Goal: Task Accomplishment & Management: Use online tool/utility

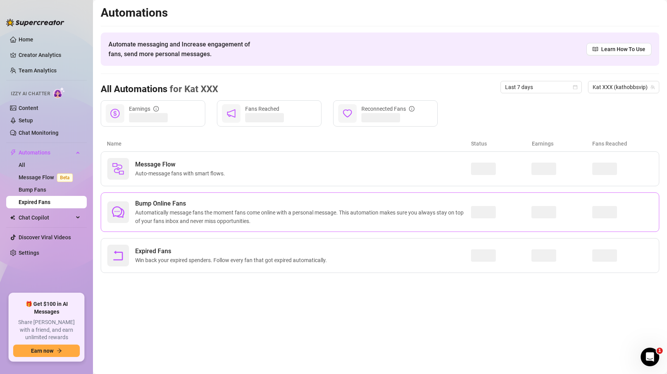
click at [256, 209] on span "Automatically message fans the moment fans come online with a personal message.…" at bounding box center [303, 216] width 336 height 17
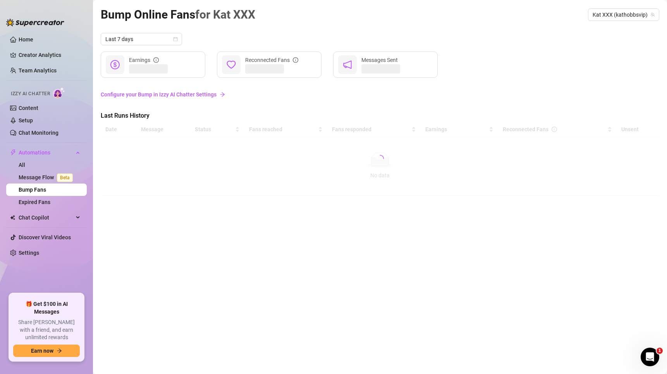
click at [190, 95] on link "Configure your Bump in Izzy AI Chatter Settings" at bounding box center [380, 94] width 559 height 9
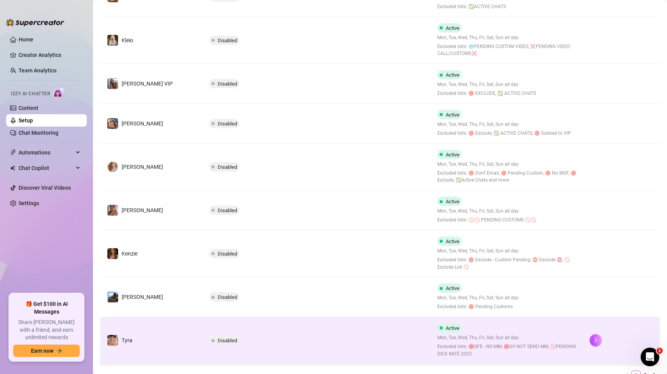
scroll to position [268, 0]
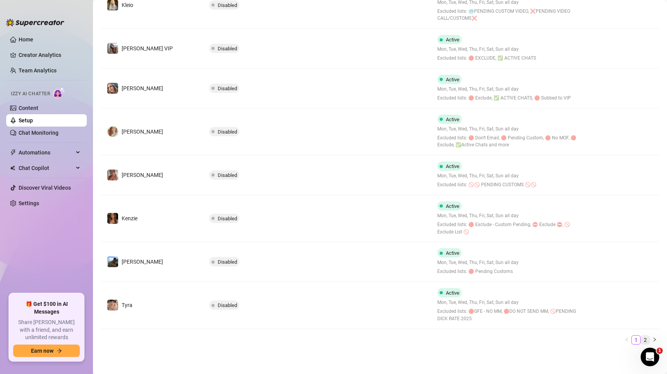
click at [641, 337] on link "2" at bounding box center [645, 340] width 9 height 9
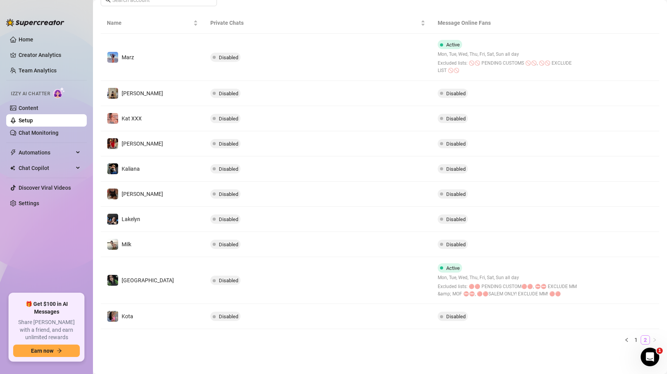
scroll to position [136, 0]
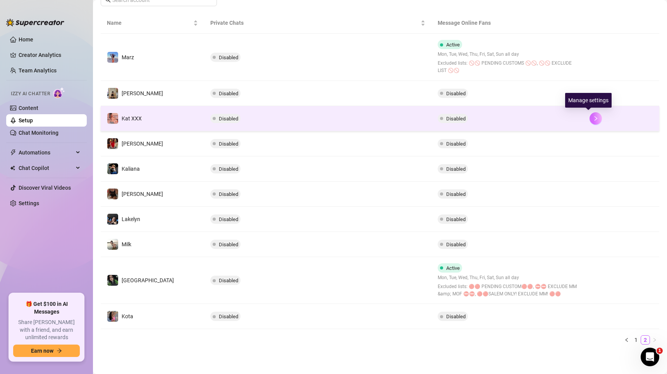
click at [593, 118] on icon "right" at bounding box center [595, 118] width 5 height 5
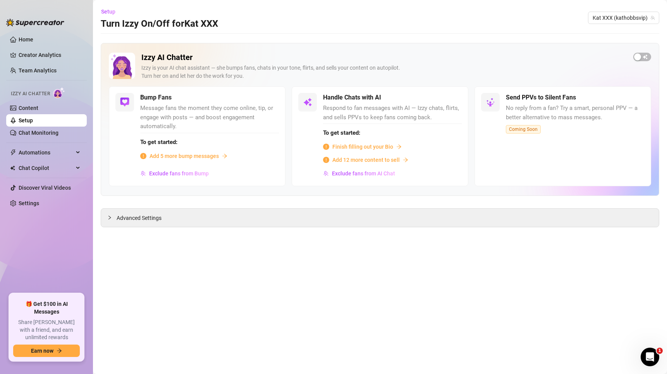
click at [633, 208] on div "Advanced Settings" at bounding box center [380, 217] width 559 height 19
click at [642, 53] on span "button" at bounding box center [642, 57] width 18 height 9
click at [272, 96] on span "button" at bounding box center [270, 98] width 17 height 9
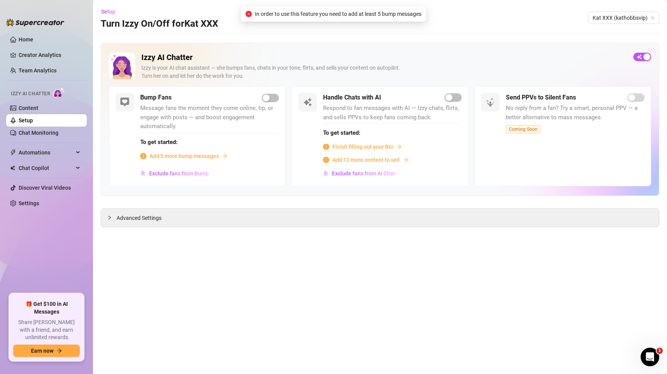
click at [189, 156] on span "Add 5 more bump messages" at bounding box center [184, 156] width 69 height 9
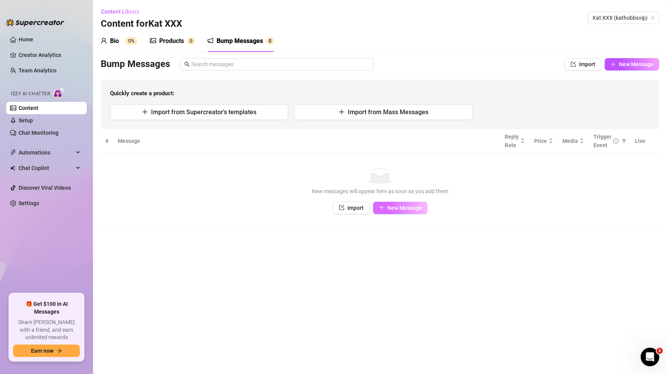
click at [415, 205] on span "New Message" at bounding box center [404, 208] width 34 height 6
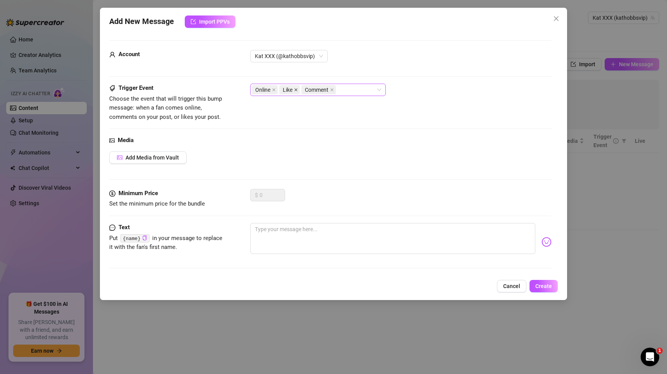
click at [297, 89] on icon "close" at bounding box center [296, 90] width 4 height 4
click at [309, 90] on icon "close" at bounding box center [310, 90] width 4 height 4
click at [294, 243] on textarea at bounding box center [392, 238] width 285 height 31
type textarea "{"
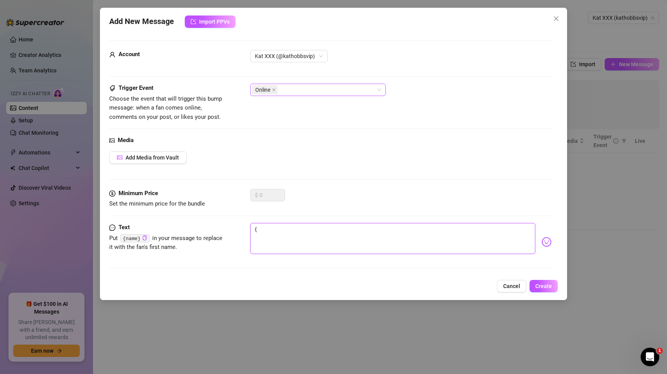
type textarea "{n"
type textarea "{na"
type textarea "{nam"
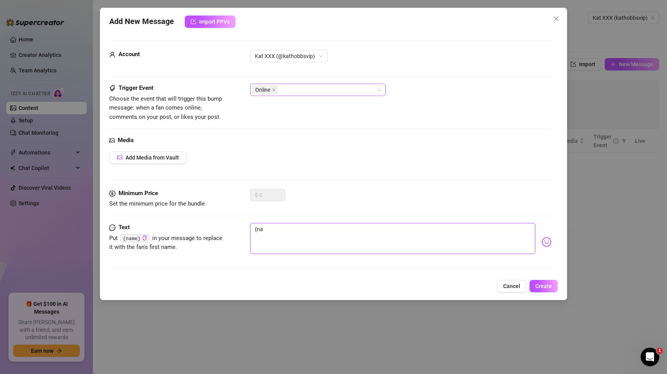
type textarea "{nam"
type textarea "{name"
type textarea "{name}"
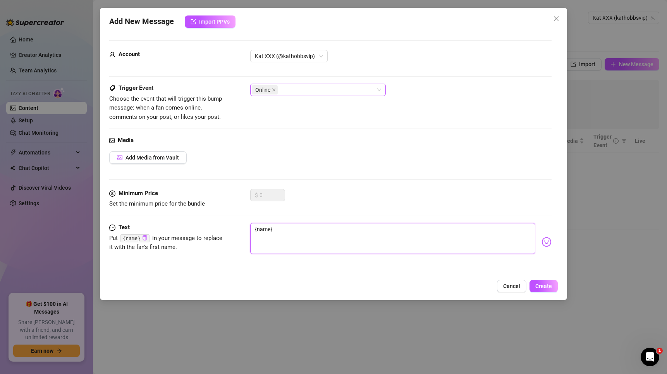
type textarea "{name},"
type textarea "{name}, I"
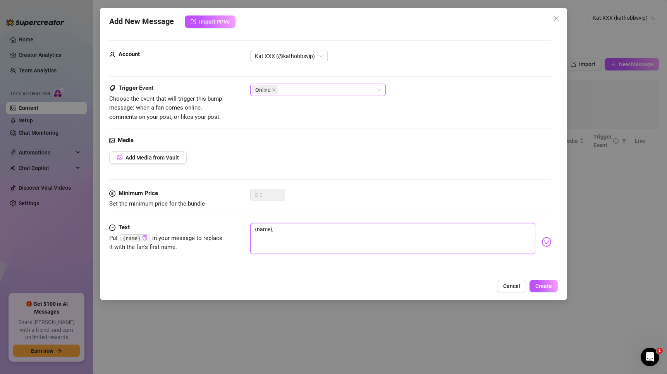
type textarea "{name}, I"
type textarea "{name}, I w"
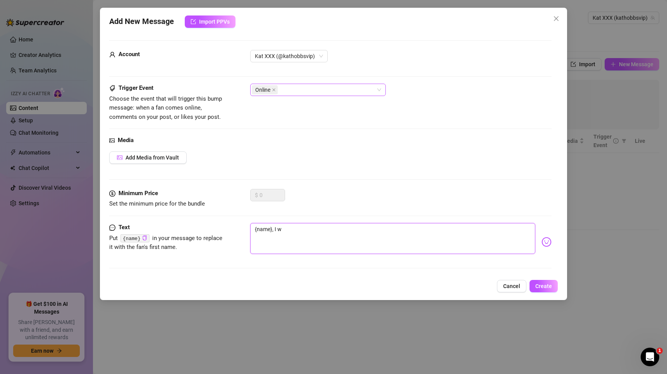
type textarea "{name}, I wa"
type textarea "{name}, I wan"
type textarea "{name}, I wann"
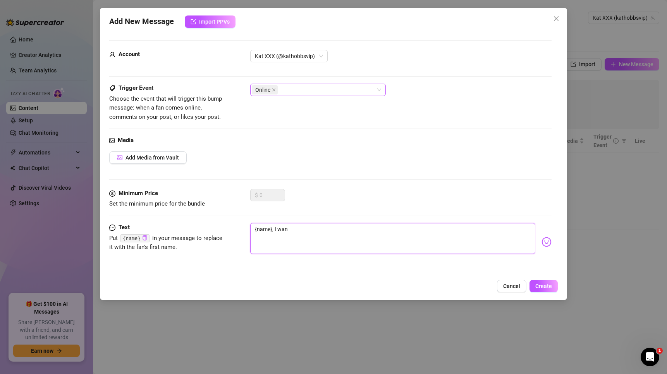
type textarea "{name}, I wann"
type textarea "{name}, I wanna"
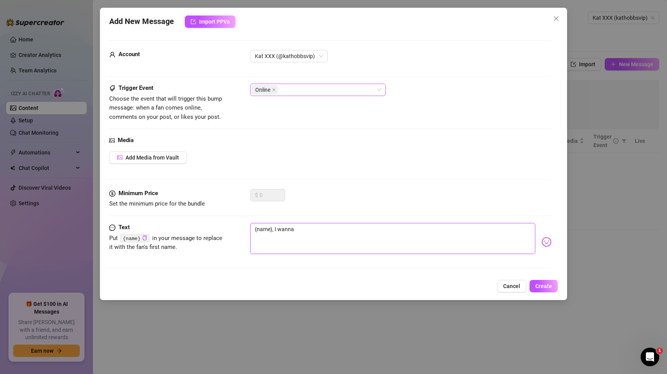
type textarea "{name}, I wanna b"
type textarea "{name}, I wanna be"
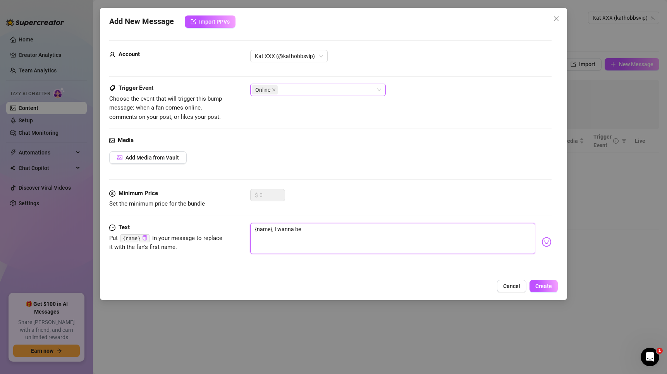
type textarea "{name}, I wanna be"
type textarea "{name}, I wanna be t"
type textarea "{name}, I wanna be th"
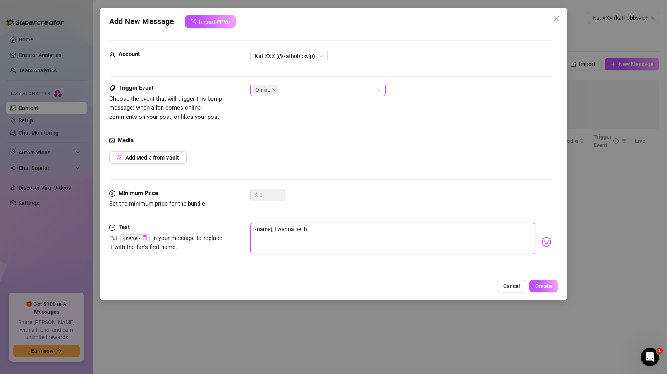
type textarea "{name}, I wanna be the"
type textarea "{name}, I wanna be the f"
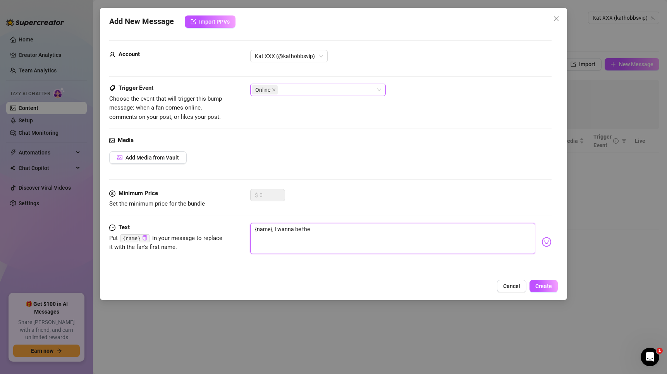
type textarea "{name}, I wanna be the f"
type textarea "{name}, I wanna be the fi"
type textarea "{name}, I wanna be the f"
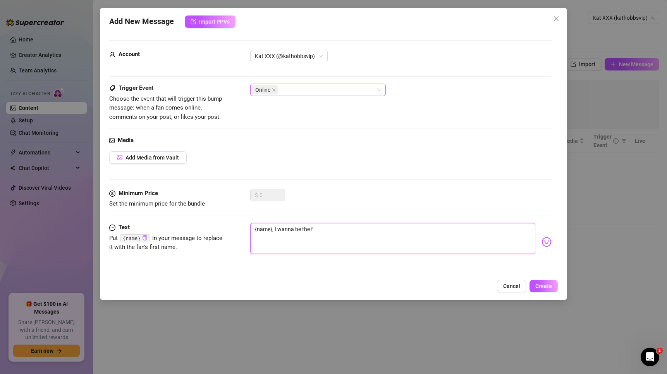
type textarea "{name}, I wanna be the"
type textarea "{name}, I wanna be th"
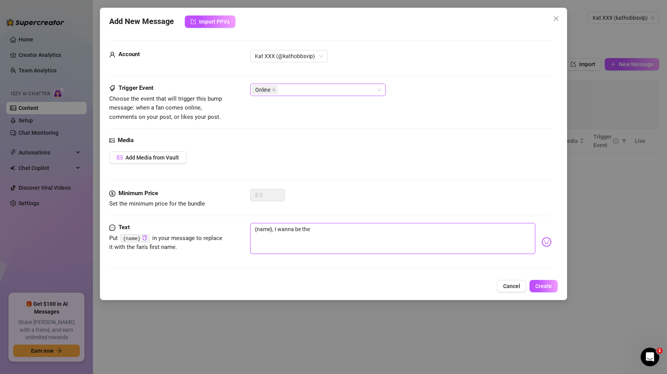
type textarea "{name}, I wanna be th"
type textarea "{name}, I wanna be t"
type textarea "{name}, I wanna be"
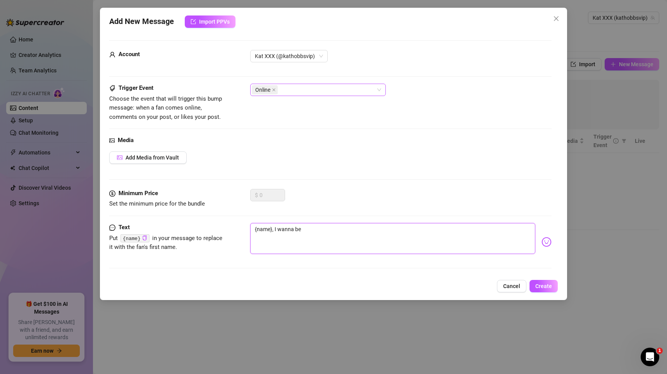
type textarea "{name}, I wanna be"
type textarea "{name}, I wanna b"
type textarea "{name}, I wanna"
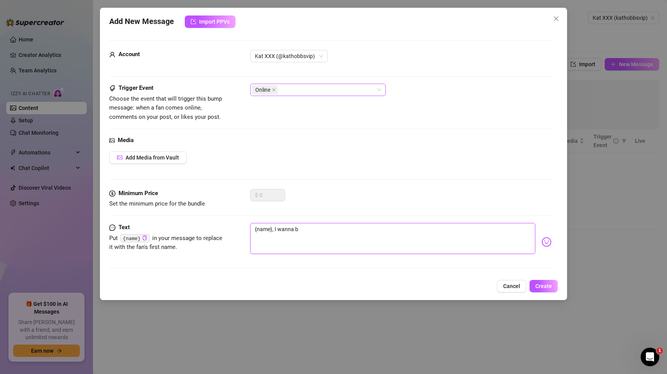
type textarea "{name}, I wanna"
type textarea "{name}, I wann"
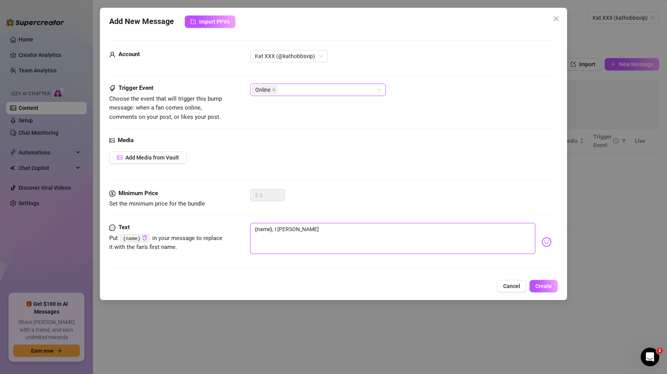
type textarea "{name}, I wan"
type textarea "{name}, I wa"
type textarea "{name}, I w"
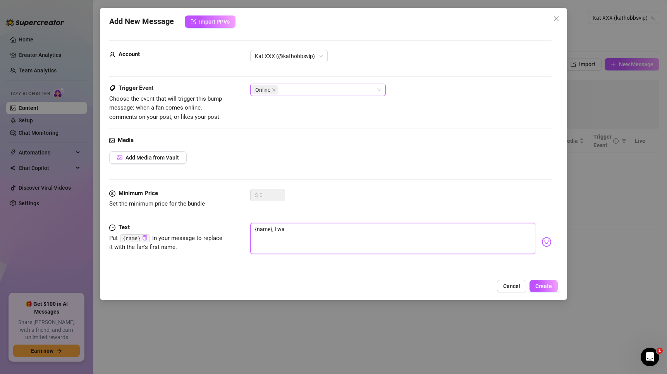
type textarea "{name}, I w"
type textarea "{name}, I"
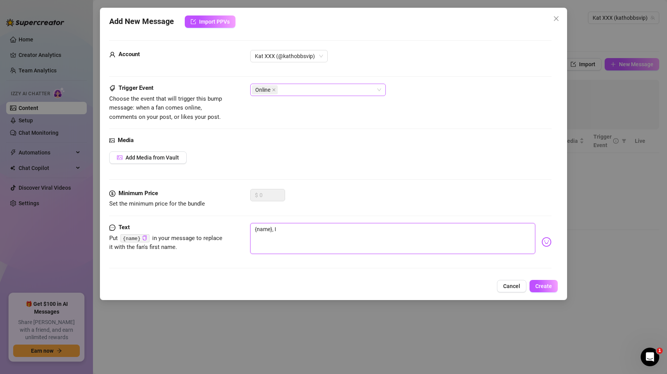
type textarea "{name},"
type textarea "{name}, c"
type textarea "{name}, ca"
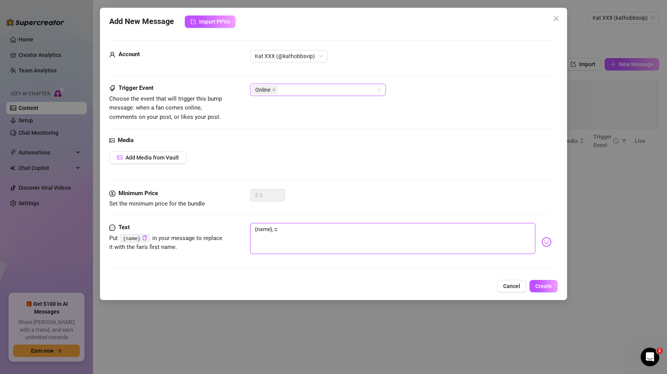
type textarea "{name}, ca"
type textarea "{name}, can"
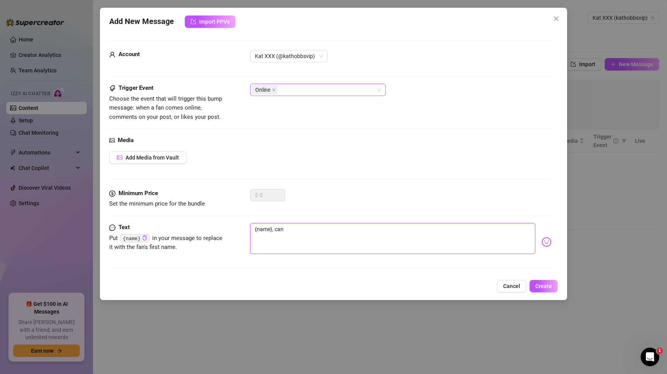
type textarea "{name}, can w"
type textarea "{name}, can we"
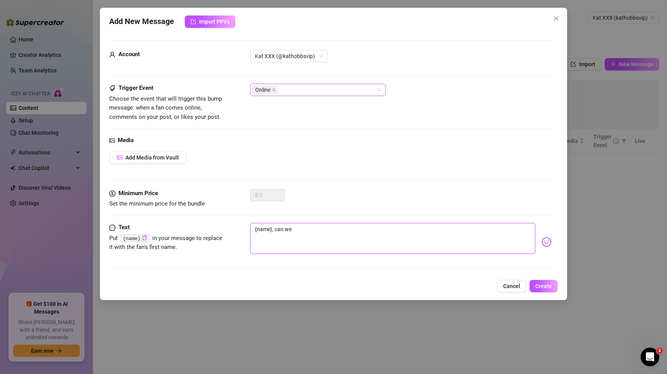
type textarea "{name}, can we"
type textarea "{name}, can we c"
type textarea "{name}, can we ch"
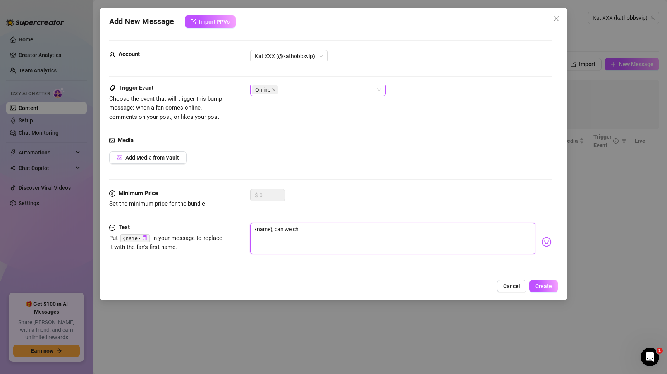
type textarea "{name}, can we cht"
type textarea "{name}, can we cht r"
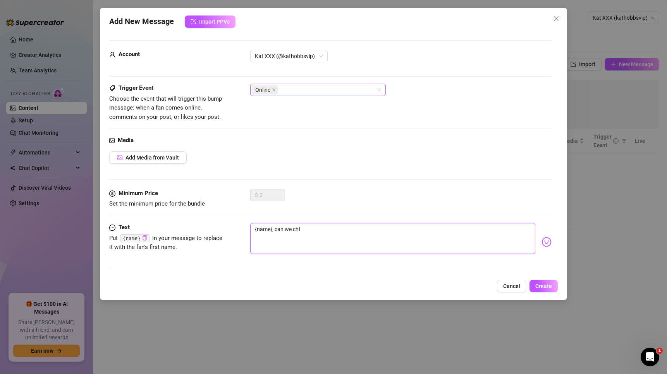
type textarea "{name}, can we cht r"
type textarea "{name}, can we cht rn"
type textarea "{name}, can we cht r"
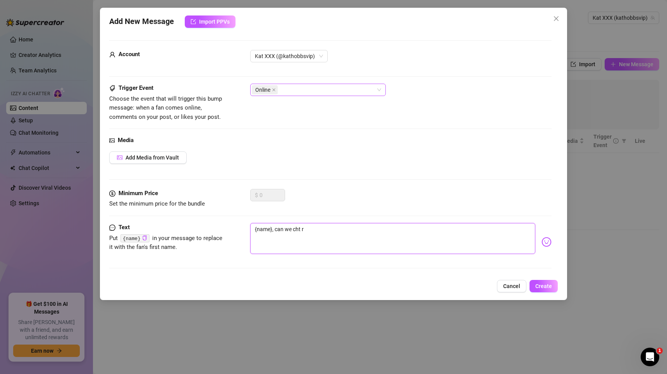
type textarea "{name}, can we cht"
type textarea "{name}, can we ch"
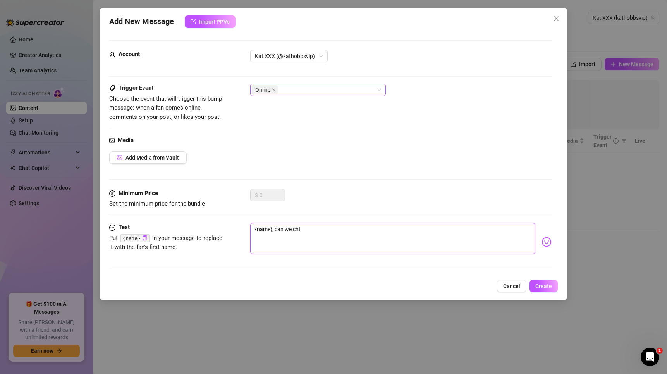
type textarea "{name}, can we ch"
type textarea "{name}, can we cha"
type textarea "{name}, can we chat"
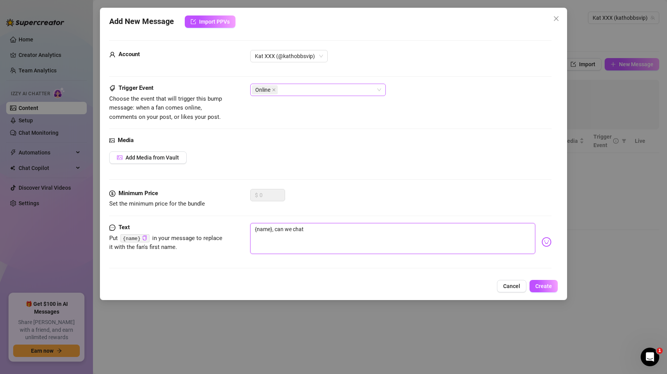
type textarea "{name}, can we chat"
type textarea "{name}, can we chat r"
type textarea "{name}, can we chat rn"
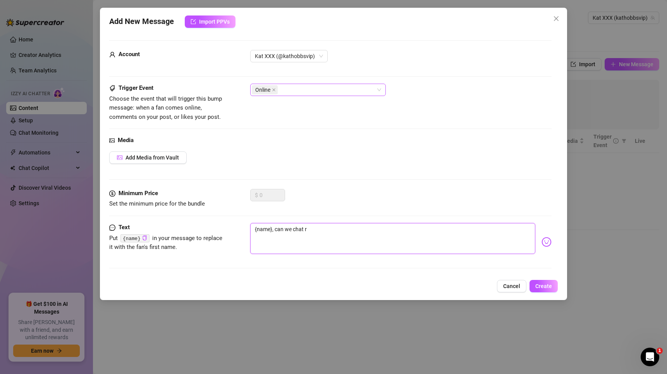
type textarea "{name}, can we chat rn"
type textarea "{name}, can we chat rn."
type textarea "{name}, can we chat rn.."
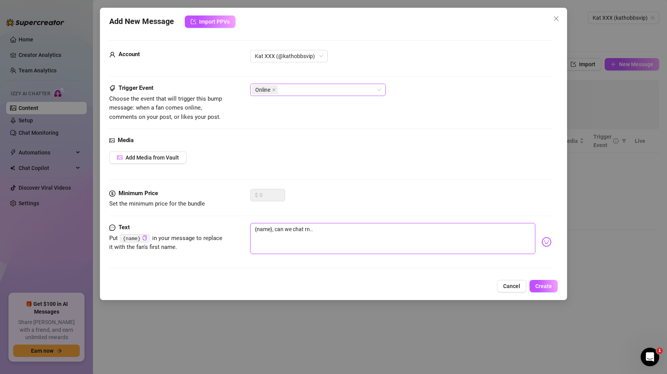
type textarea "{name}, can we chat rn..?"
type textarea "{name}, can we chat rn..? I"
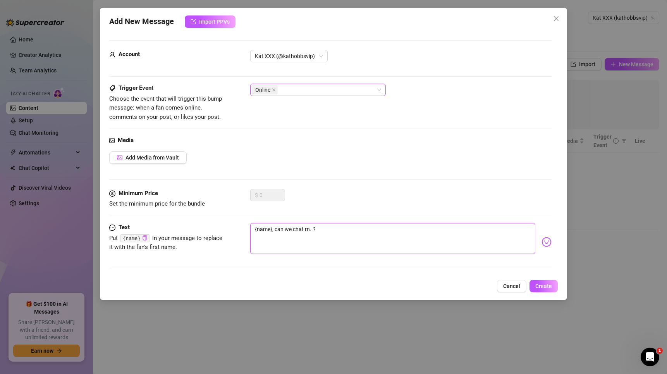
type textarea "{name}, can we chat rn..? I"
type textarea "{name}, can we chat rn..? I c"
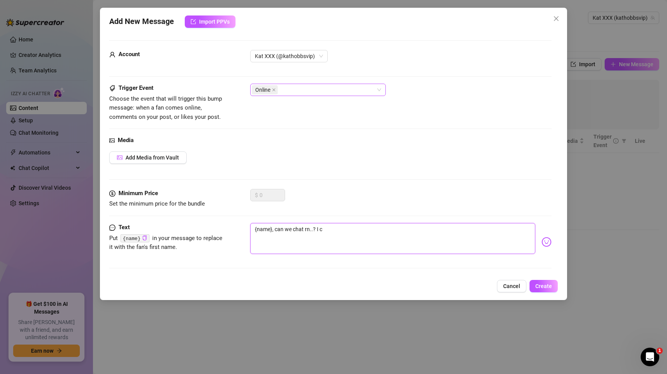
type textarea "{name}, can we chat rn..? I ca"
type textarea "{name}, can we chat rn..? I can"
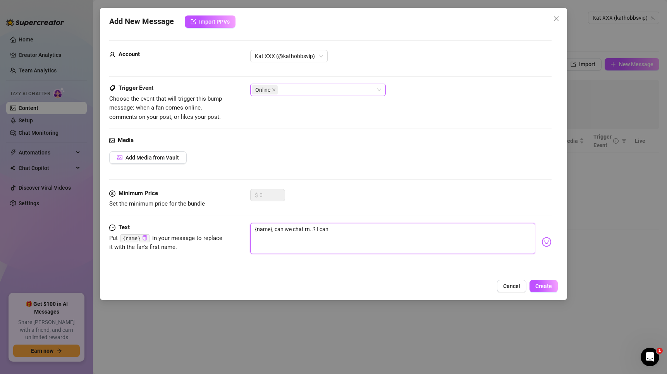
type textarea "{name}, can we chat rn..? I can"
type textarea "{name}, can we chat rn..? I can s"
type textarea "{name}, can we chat rn..? I can se"
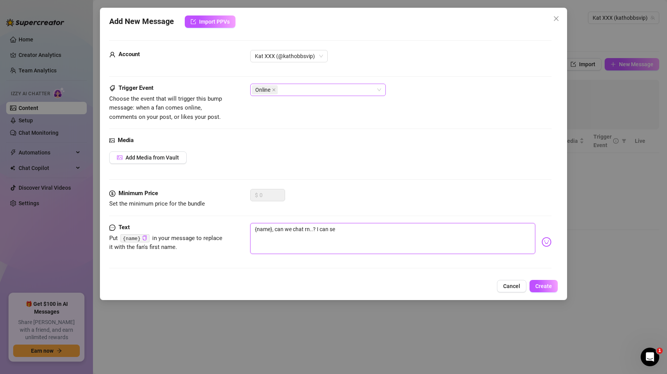
type textarea "{name}, can we chat rn..? I can see"
type textarea "{name}, can we chat rn..? I can see y"
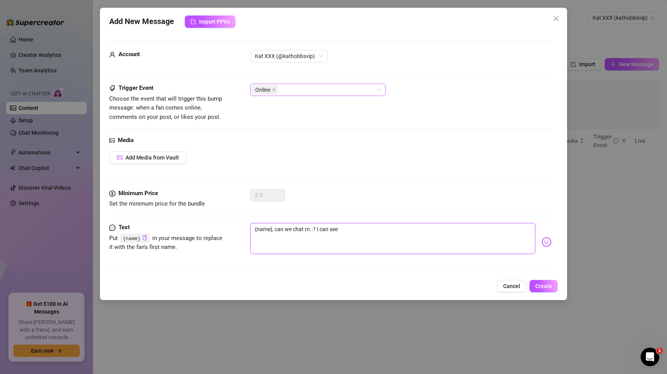
type textarea "{name}, can we chat rn..? I can see y"
type textarea "{name}, can we chat rn..? I can see yo"
type textarea "{name}, can we chat rn..? I can see you"
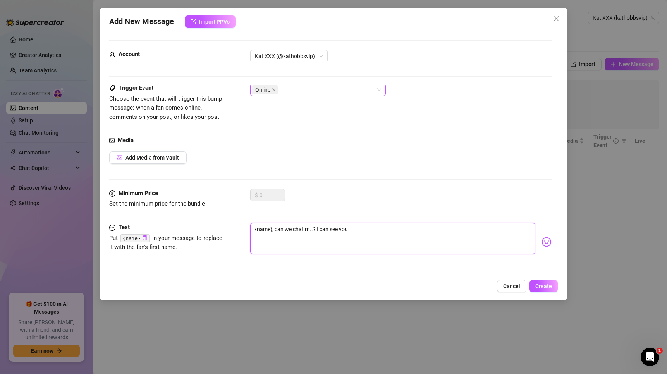
type textarea "{name}, can we chat rn..? I can see you'"
type textarea "{name}, can we chat rn..? I can see you'r"
type textarea "{name}, can we chat rn..? I can see you're"
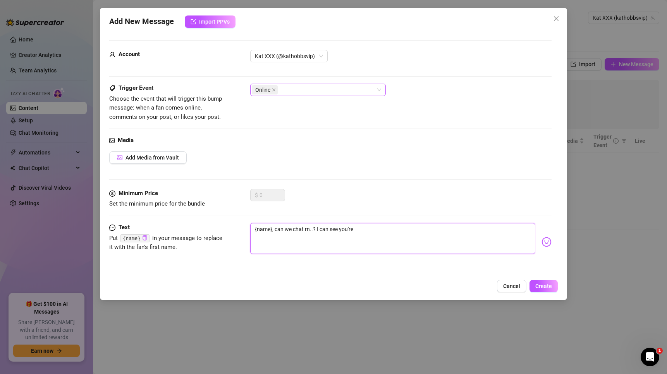
type textarea "{name}, can we chat rn..? I can see you're"
type textarea "{name}, can we chat rn..? I can see you're o"
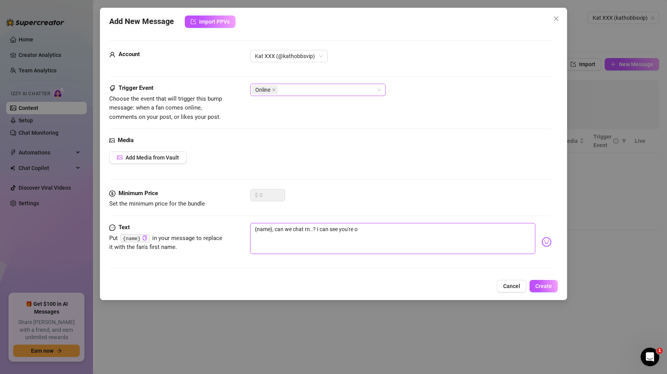
type textarea "{name}, can we chat rn..? I can see you're on"
type textarea "{name}, can we chat rn..? I can see you're onl"
type textarea "{name}, can we chat rn..? I can see you're onli"
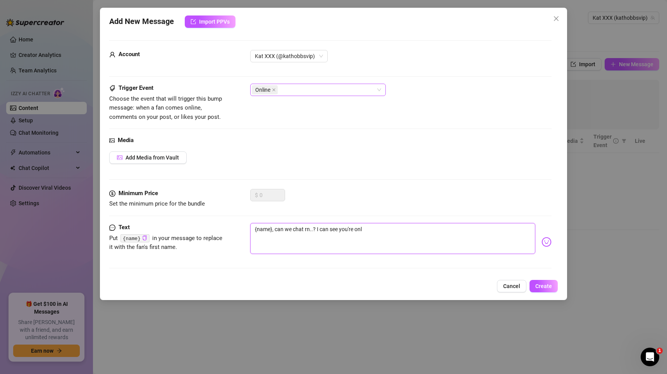
type textarea "{name}, can we chat rn..? I can see you're onli"
type textarea "{name}, can we chat rn..? I can see you're onlin"
type textarea "{name}, can we chat rn..? I can see you're online"
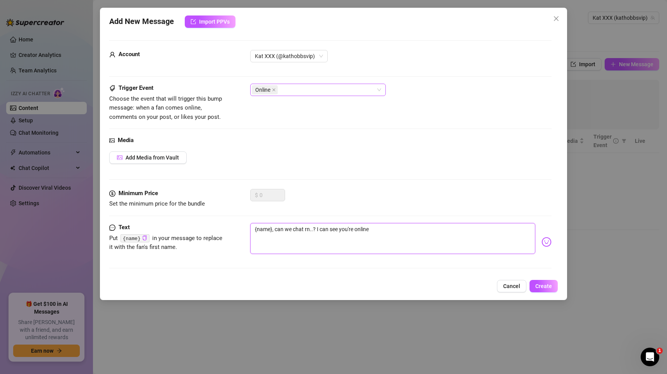
type textarea "{name}, can we chat rn..? I can see you're online"
type textarea "{name}, can we chat rn..? I can see you're online a"
type textarea "{name}, can we chat rn..? I can see you're online an"
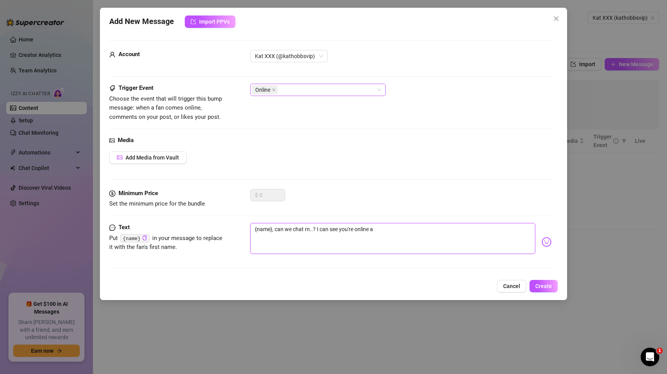
type textarea "{name}, can we chat rn..? I can see you're online an"
type textarea "{name}, can we chat rn..? I can see you're online and"
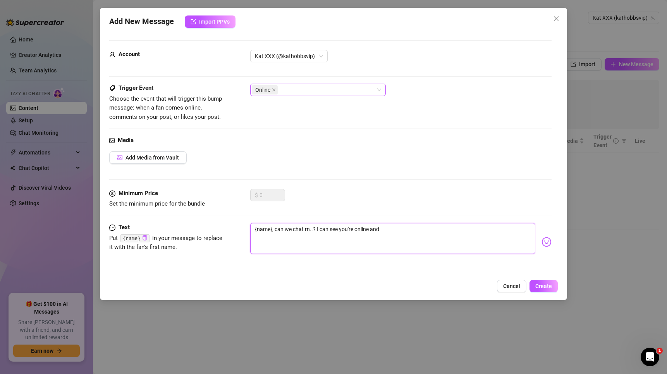
type textarea "{name}, can we chat rn..? I can see you're online and d"
type textarea "{name}, can we chat rn..? I can see you're online and do"
type textarea "{name}, can we chat rn..? I can see you're online and don"
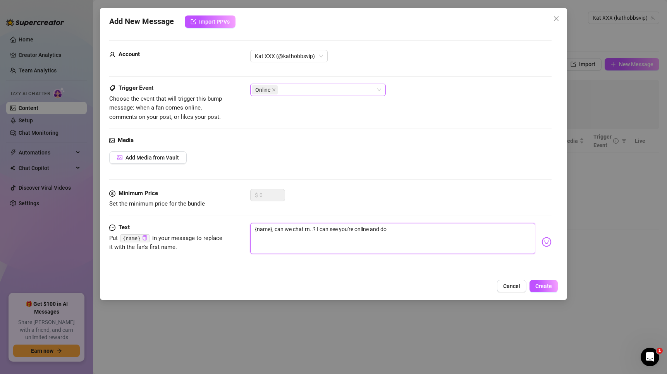
type textarea "{name}, can we chat rn..? I can see you're online and don"
type textarea "{name}, can we chat rn..? I can see you're online and don't w"
click at [542, 236] on div "{name}, can we chat rn..? I can see you're online and don't want you to get swo…" at bounding box center [400, 242] width 301 height 38
click at [542, 244] on img at bounding box center [547, 242] width 10 height 10
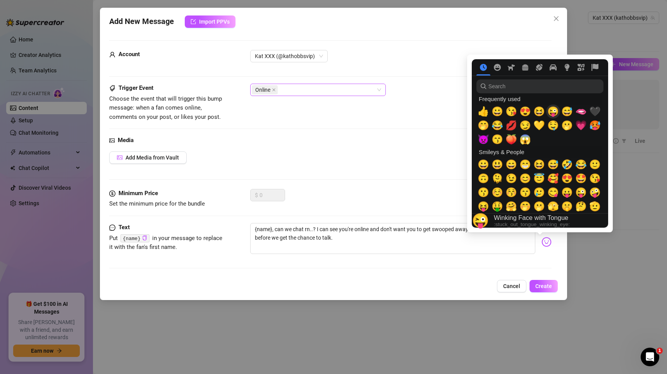
click at [554, 107] on span "😜" at bounding box center [553, 111] width 12 height 11
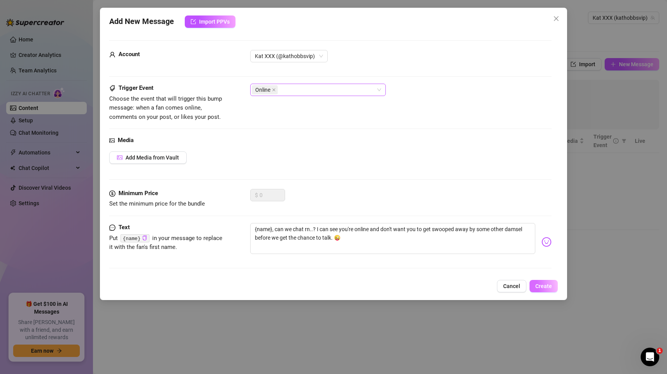
click at [547, 284] on span "Create" at bounding box center [543, 286] width 17 height 6
click at [549, 287] on span "Create" at bounding box center [543, 286] width 17 height 6
click at [131, 160] on span "Add Media from Vault" at bounding box center [152, 158] width 53 height 6
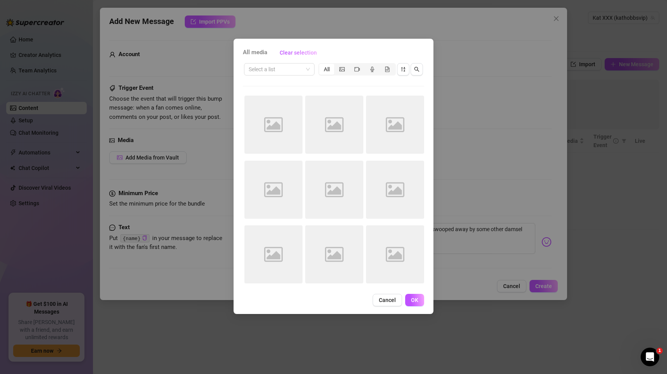
click at [388, 296] on button "Cancel" at bounding box center [387, 300] width 29 height 12
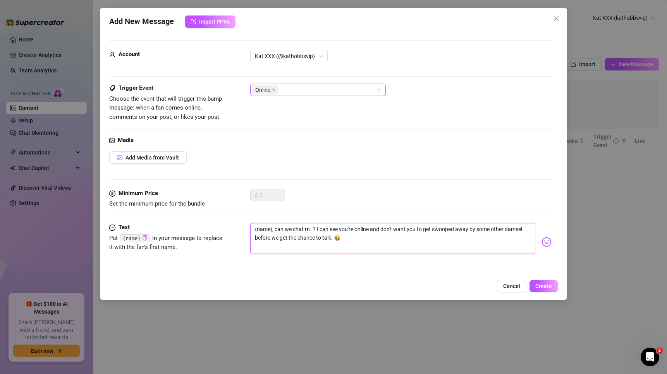
drag, startPoint x: 370, startPoint y: 243, endPoint x: 238, endPoint y: 217, distance: 134.9
click at [238, 217] on form "Account Kat XXX (@kathobbsvip) Trigger Event Choose the event that will trigger…" at bounding box center [330, 157] width 442 height 235
click at [518, 284] on span "Cancel" at bounding box center [511, 286] width 17 height 6
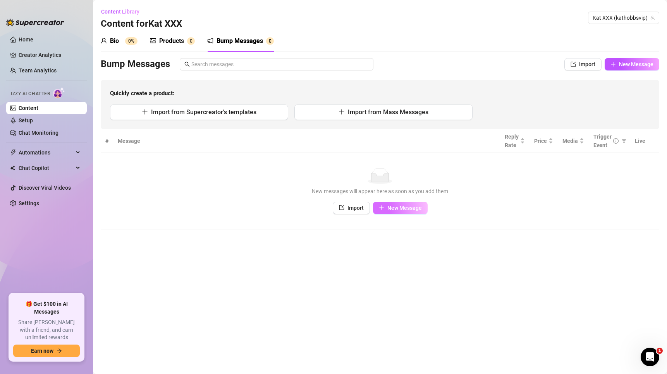
click at [403, 202] on button "New Message" at bounding box center [400, 208] width 55 height 12
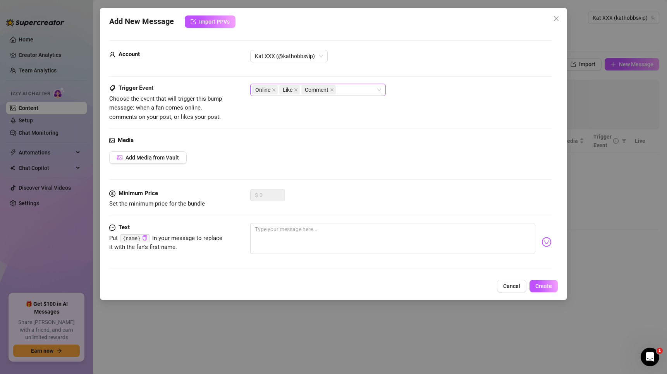
click at [298, 88] on icon "close" at bounding box center [296, 90] width 4 height 4
click at [310, 90] on icon "close" at bounding box center [310, 90] width 4 height 4
click at [293, 245] on textarea at bounding box center [392, 238] width 285 height 31
click at [387, 236] on textarea at bounding box center [392, 238] width 285 height 31
paste textarea "{name}, can we chat rn..? I can see you're online and don't want you to get swo…"
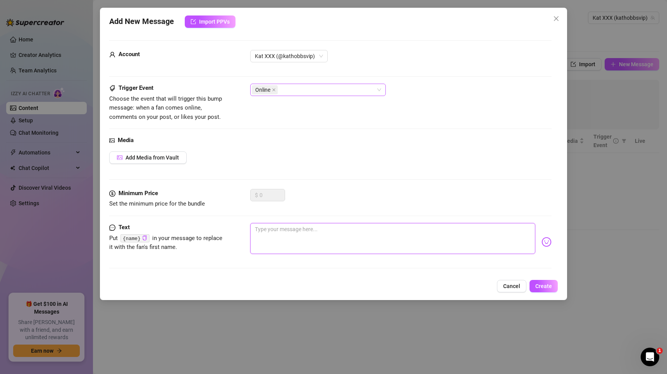
type textarea "{name}, can we chat rn..? I can see you're online and don't want you to get swo…"
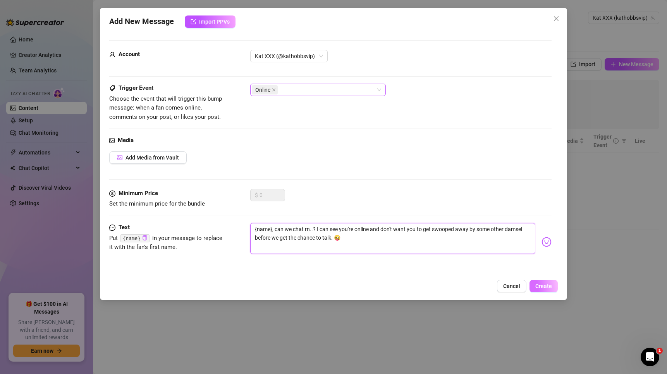
type textarea "{name}, can we chat rn..? I can see you're online and don't want you to get swo…"
click at [546, 282] on button "Create" at bounding box center [544, 286] width 28 height 12
click at [639, 187] on div "Add New Message Import PPVs Account Kat XXX (@kathobbsvip) Trigger Event Choose…" at bounding box center [333, 187] width 667 height 374
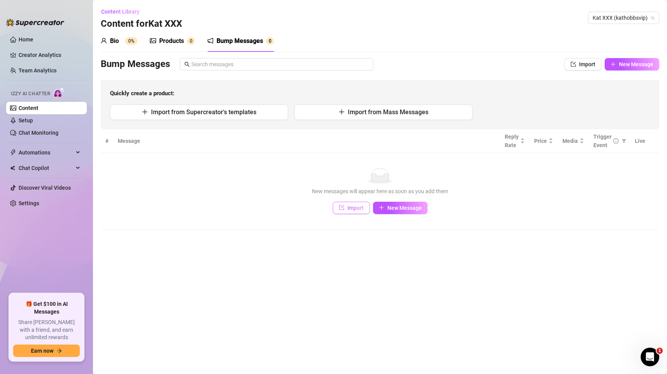
click at [363, 207] on span "Import" at bounding box center [356, 208] width 16 height 6
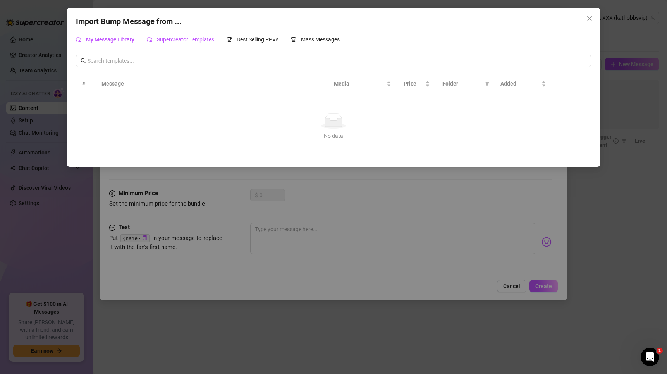
click at [175, 38] on span "Supercreator Templates" at bounding box center [185, 39] width 57 height 6
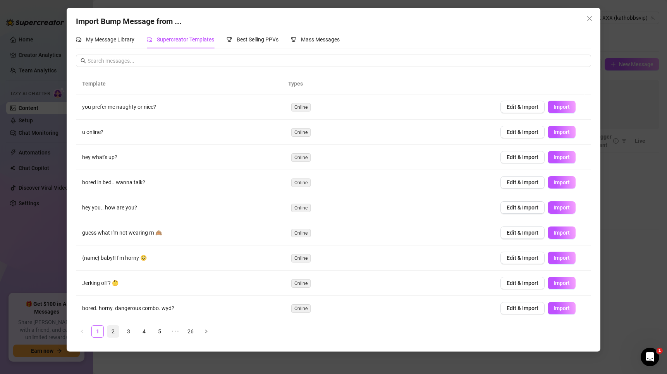
click at [115, 328] on link "2" at bounding box center [113, 332] width 12 height 12
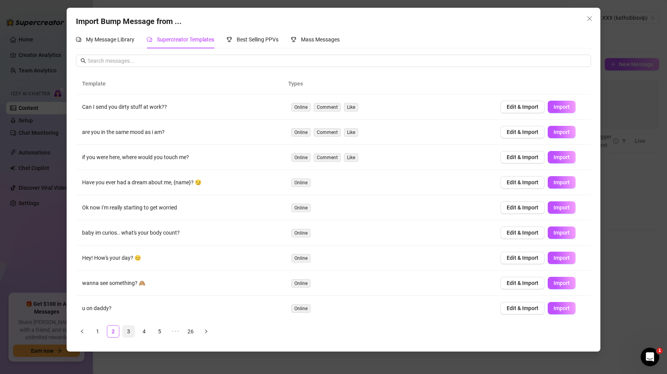
click at [130, 327] on link "3" at bounding box center [129, 332] width 12 height 12
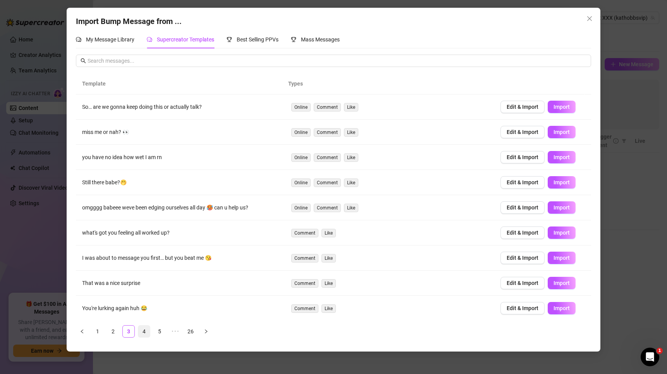
click at [142, 330] on link "4" at bounding box center [144, 332] width 12 height 12
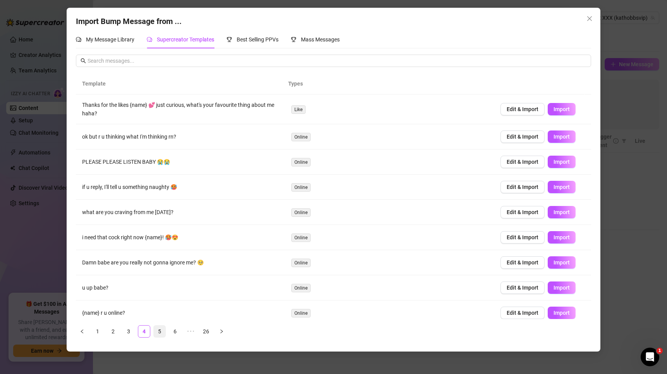
click at [161, 334] on link "5" at bounding box center [160, 332] width 12 height 12
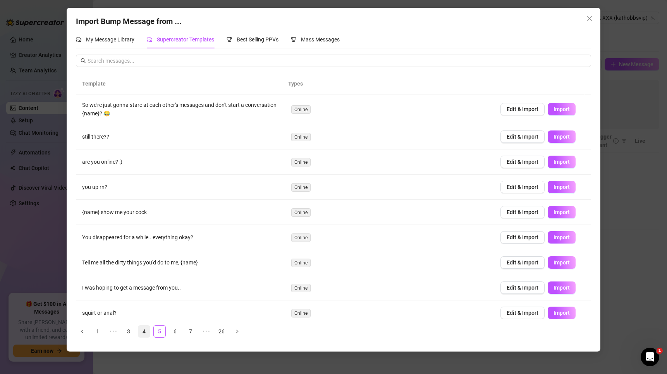
click at [146, 331] on link "4" at bounding box center [144, 332] width 12 height 12
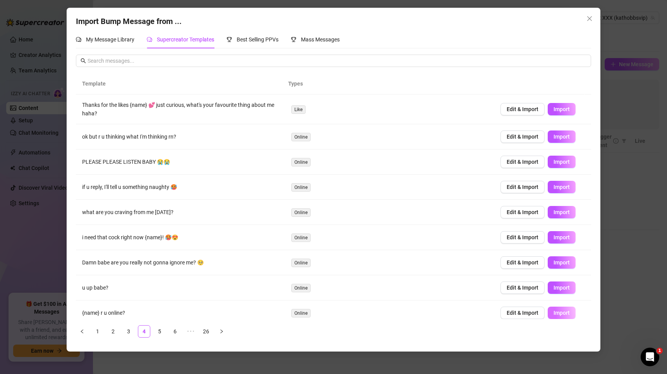
click at [561, 314] on span "Import" at bounding box center [562, 313] width 16 height 6
click at [528, 314] on span "Edit & Import" at bounding box center [523, 313] width 32 height 6
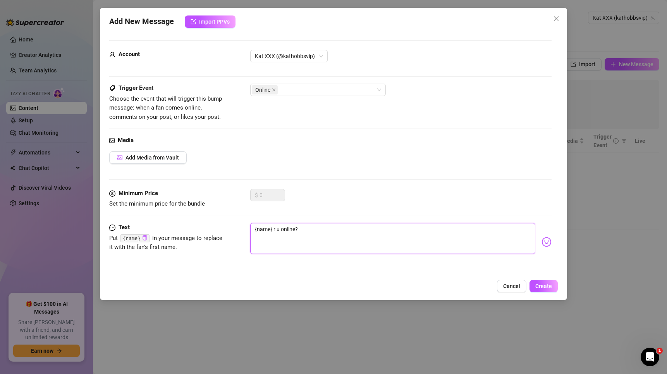
click at [271, 229] on textarea "{name} r u online?" at bounding box center [392, 238] width 285 height 31
type textarea "{name}, r u online?"
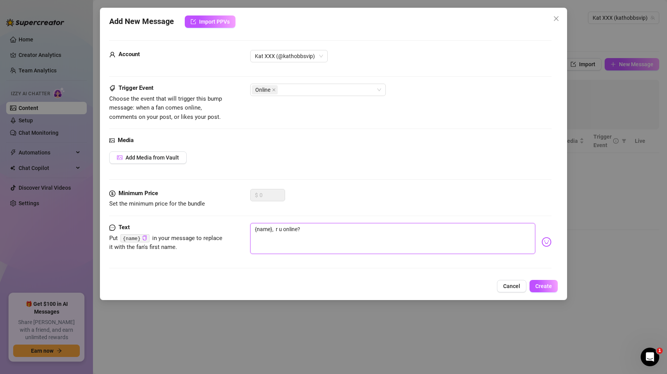
type textarea "{name}, r u online?"
click at [556, 290] on button "Create" at bounding box center [544, 286] width 28 height 12
click at [601, 233] on div "Add New Message Import PPVs Account Kat XXX (@kathobbsvip) Trigger Event Choose…" at bounding box center [333, 187] width 667 height 374
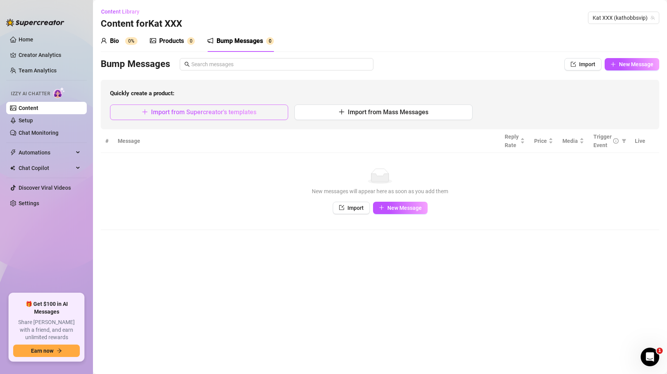
click at [244, 113] on span "Import from Supercreator's templates" at bounding box center [203, 111] width 105 height 7
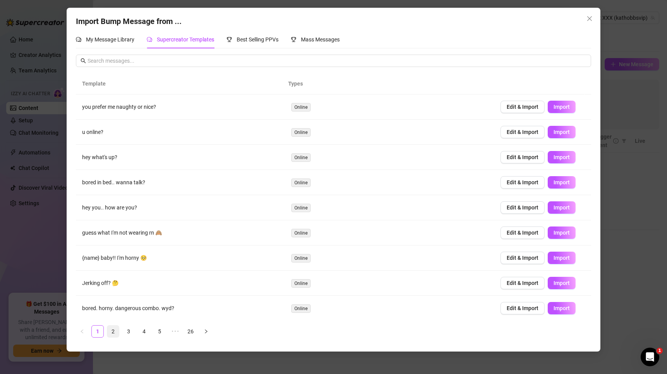
click at [112, 330] on link "2" at bounding box center [113, 332] width 12 height 12
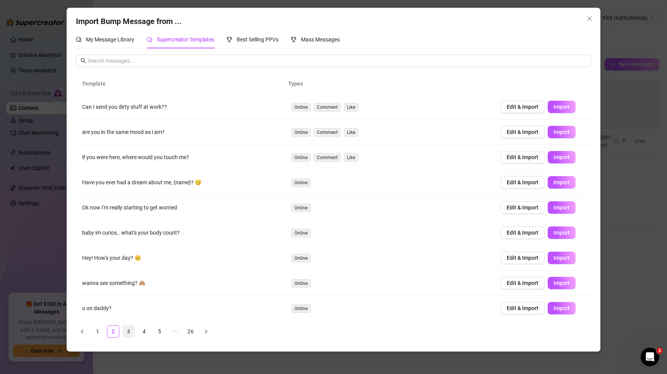
click at [126, 332] on link "3" at bounding box center [129, 332] width 12 height 12
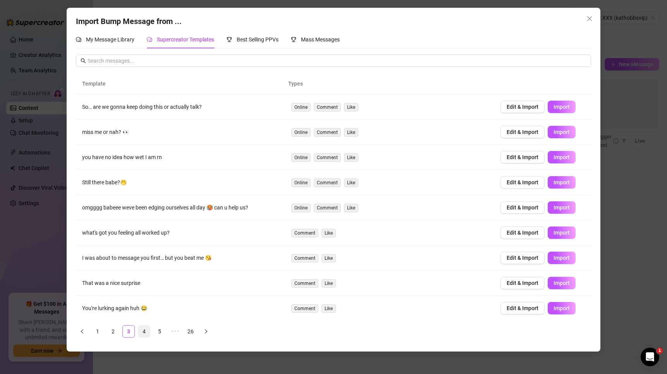
click at [143, 330] on link "4" at bounding box center [144, 332] width 12 height 12
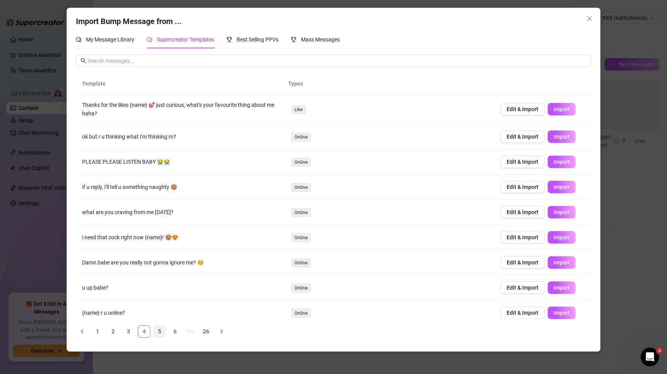
click at [162, 332] on link "5" at bounding box center [160, 332] width 12 height 12
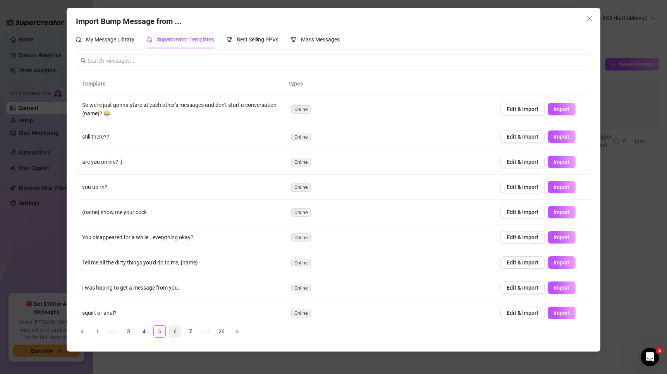
click at [175, 331] on link "6" at bounding box center [175, 332] width 12 height 12
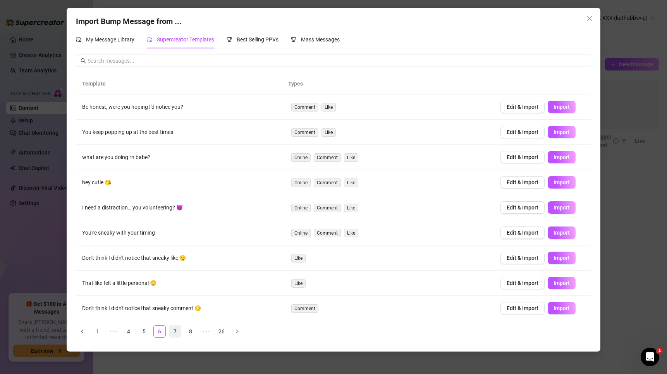
click at [179, 332] on link "7" at bounding box center [175, 332] width 12 height 12
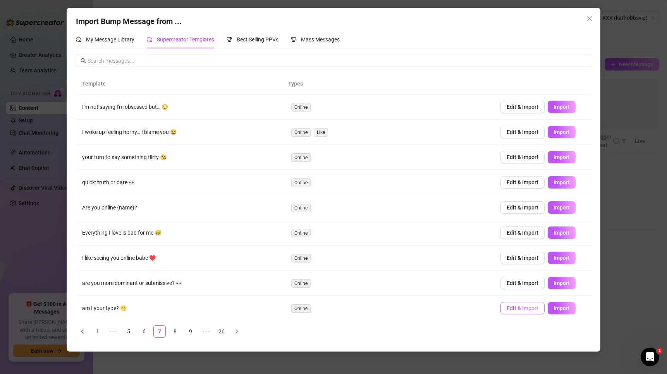
click at [523, 309] on span "Edit & Import" at bounding box center [523, 308] width 32 height 6
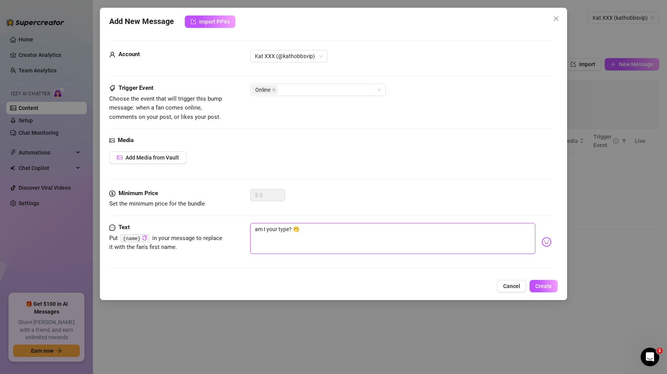
click at [257, 234] on textarea "am I your type? 🤭" at bounding box center [392, 238] width 285 height 31
click at [253, 232] on textarea "am I your type? 🤭" at bounding box center [392, 238] width 285 height 31
type textarea "{am I your type? 🤭"
type textarea "{nam I your type? 🤭"
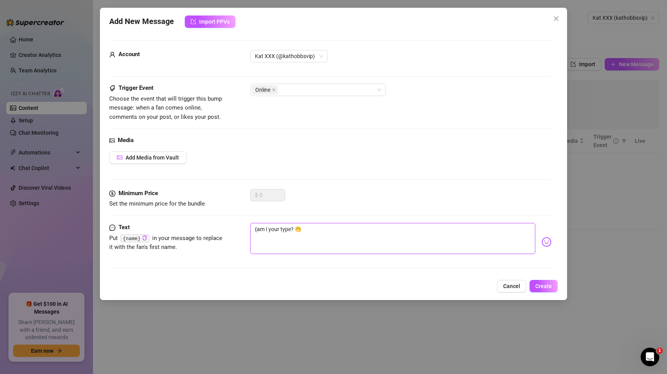
type textarea "{nam I your type? 🤭"
type textarea "{naam I your type? 🤭"
type textarea "{namam I your type? 🤭"
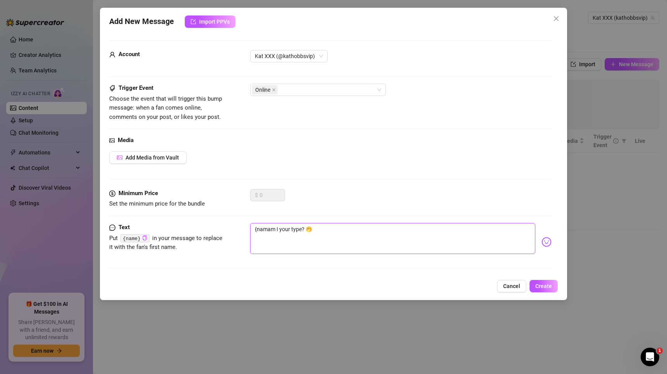
type textarea "{nameam I your type? 🤭"
type textarea "{name}am I your type? 🤭"
type textarea "{name},am I your type? 🤭"
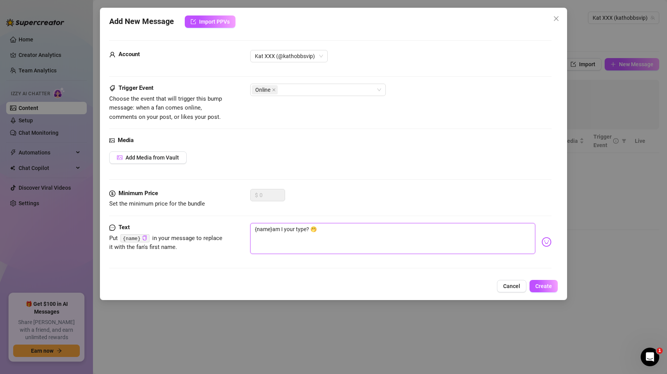
type textarea "{name},am I your type? 🤭"
type textarea "{name}, am I your type? 🤭"
click at [545, 290] on button "Create" at bounding box center [544, 286] width 28 height 12
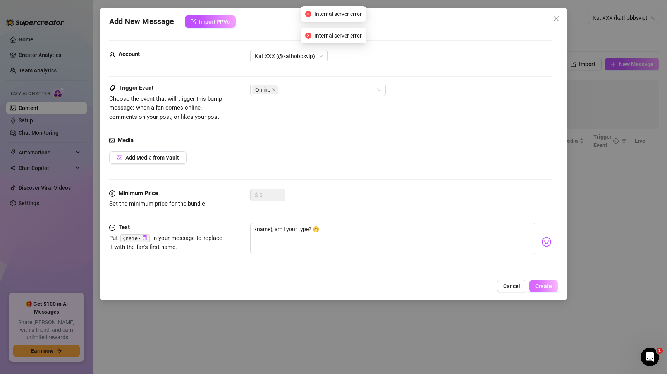
click at [546, 290] on button "Create" at bounding box center [544, 286] width 28 height 12
click at [547, 290] on button "Create" at bounding box center [544, 286] width 28 height 12
click at [547, 290] on button "Create" at bounding box center [539, 286] width 37 height 12
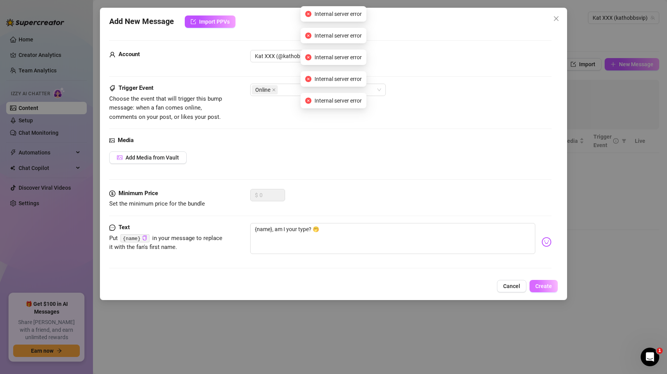
click at [548, 290] on button "Create" at bounding box center [544, 286] width 28 height 12
click at [548, 290] on button "Create" at bounding box center [539, 286] width 38 height 12
click at [549, 290] on button "Create" at bounding box center [539, 286] width 37 height 12
click at [550, 290] on button "Create" at bounding box center [539, 286] width 37 height 12
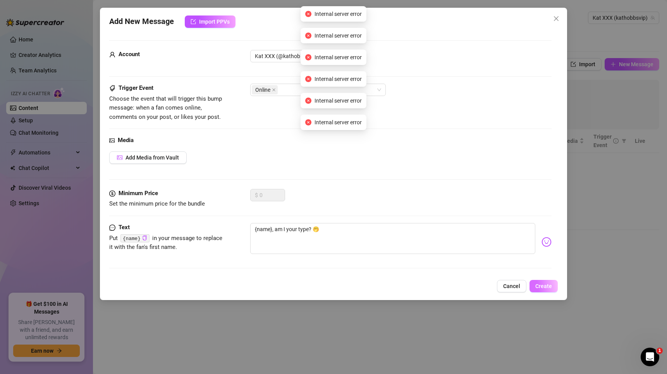
click at [550, 290] on button "Create" at bounding box center [544, 286] width 28 height 12
click at [551, 290] on button "Create" at bounding box center [539, 286] width 37 height 12
click at [551, 290] on button "Create" at bounding box center [544, 286] width 28 height 12
click at [551, 290] on button "Create" at bounding box center [539, 286] width 38 height 12
click at [552, 290] on button "Create" at bounding box center [539, 286] width 38 height 12
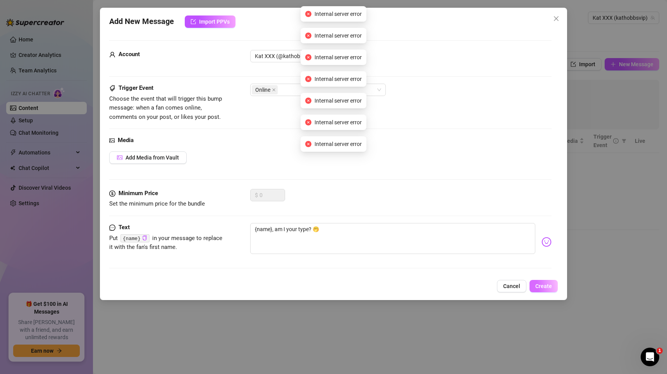
click at [552, 290] on button "Create" at bounding box center [544, 286] width 28 height 12
click at [553, 290] on button "Create" at bounding box center [539, 286] width 38 height 12
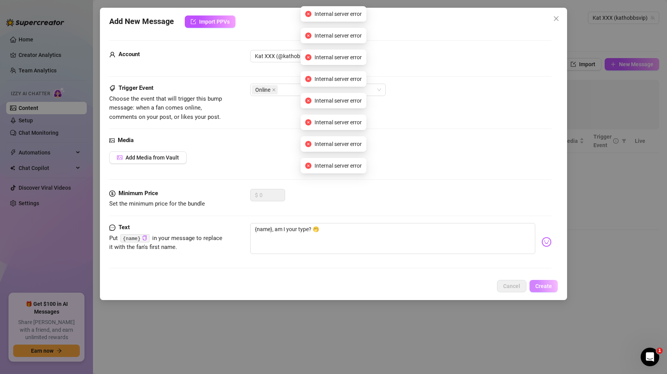
drag, startPoint x: 553, startPoint y: 290, endPoint x: 504, endPoint y: 270, distance: 53.7
click at [554, 290] on button "Create" at bounding box center [544, 286] width 28 height 12
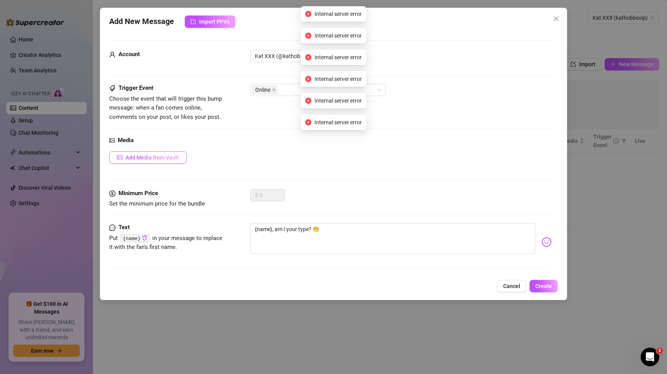
click at [170, 157] on span "Add Media from Vault" at bounding box center [152, 158] width 53 height 6
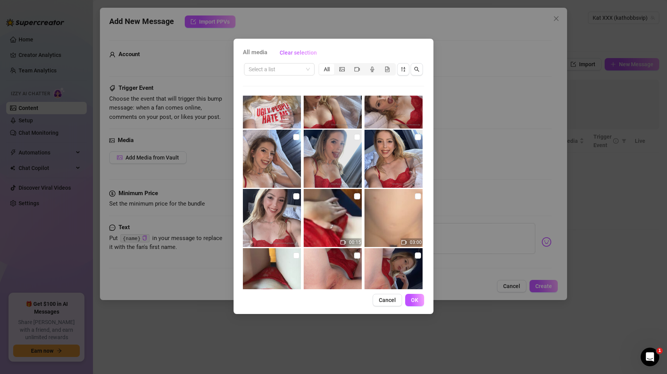
scroll to position [486, 0]
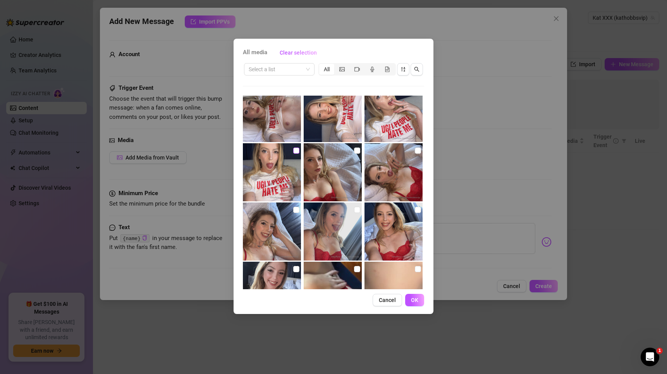
click at [294, 148] on input "checkbox" at bounding box center [296, 151] width 6 height 6
checkbox input "true"
click at [411, 297] on button "OK" at bounding box center [414, 300] width 19 height 12
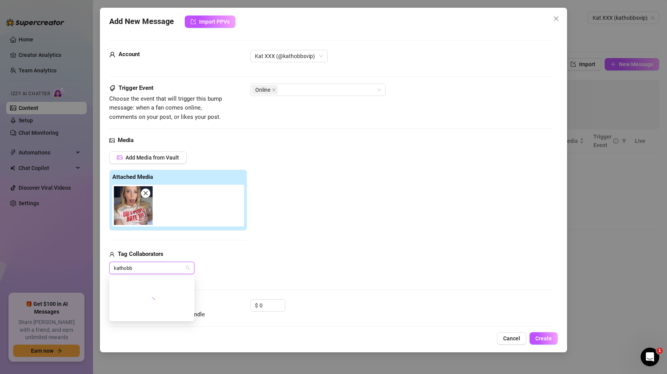
type input "kathobbs"
click at [167, 272] on div "kathobbs" at bounding box center [148, 268] width 74 height 11
drag, startPoint x: 397, startPoint y: 263, endPoint x: 459, endPoint y: 279, distance: 63.4
click at [397, 263] on div "Add Media from Vault Attached Media Tag Collaborators @ Tag creator" at bounding box center [330, 212] width 442 height 123
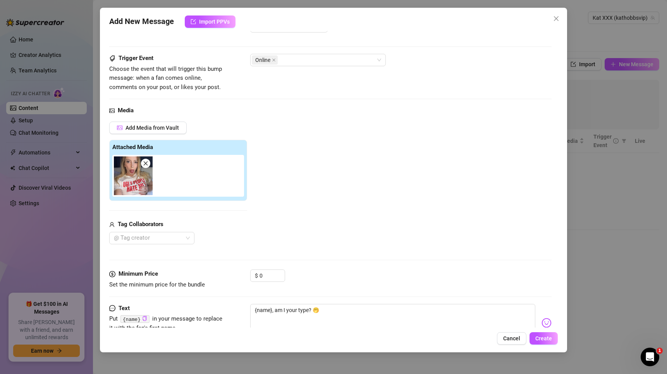
scroll to position [58, 0]
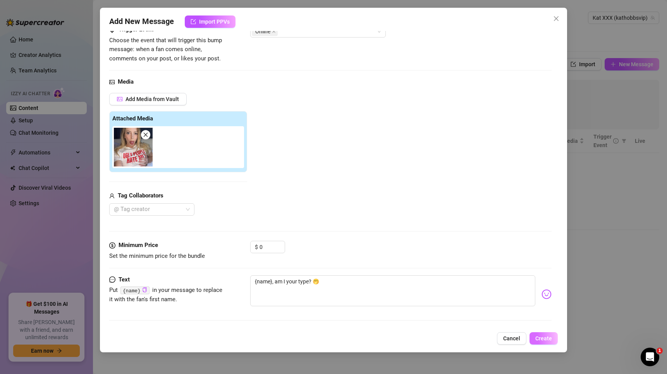
click at [548, 334] on button "Create" at bounding box center [544, 338] width 28 height 12
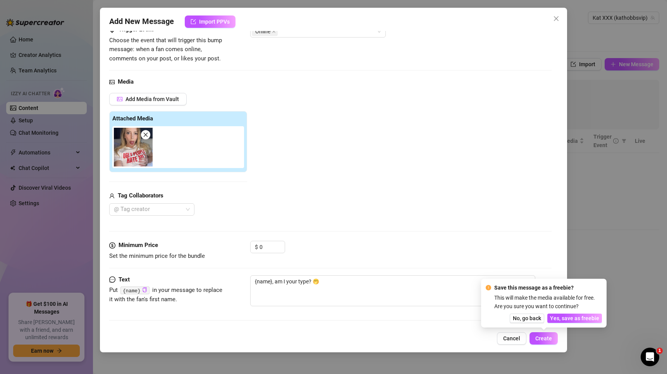
click at [567, 316] on span "Yes, save as freebie" at bounding box center [574, 318] width 49 height 6
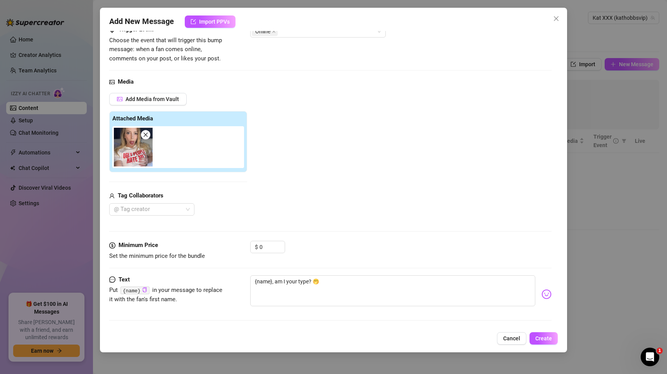
click at [558, 16] on icon "close" at bounding box center [556, 18] width 6 height 6
